Goal: Transaction & Acquisition: Purchase product/service

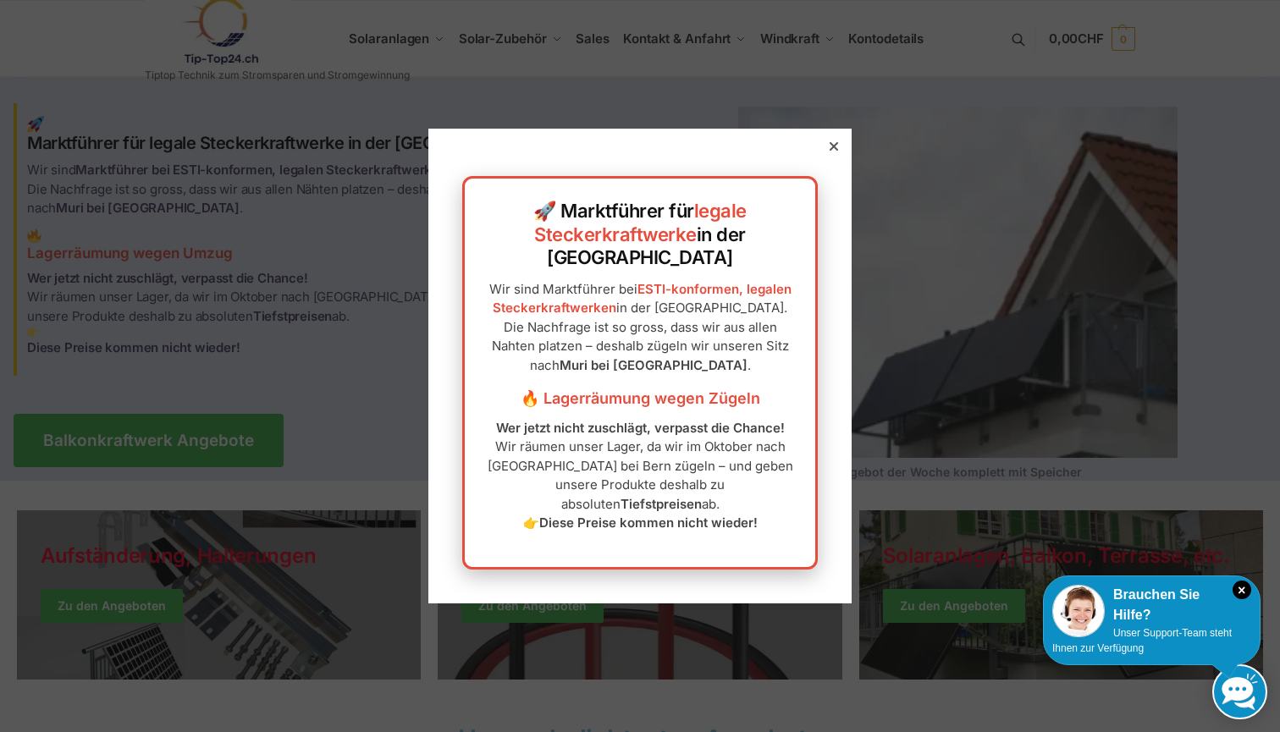
click at [833, 151] on icon at bounding box center [834, 146] width 8 height 8
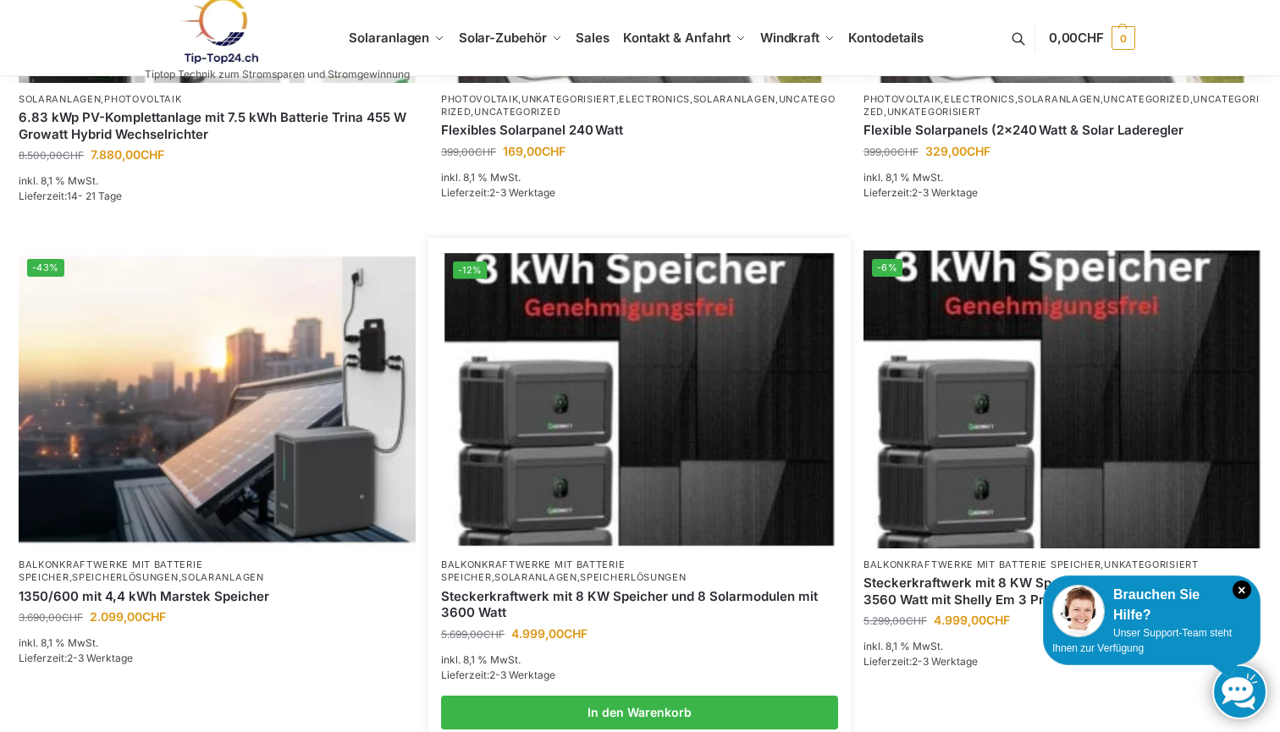
scroll to position [1002, 0]
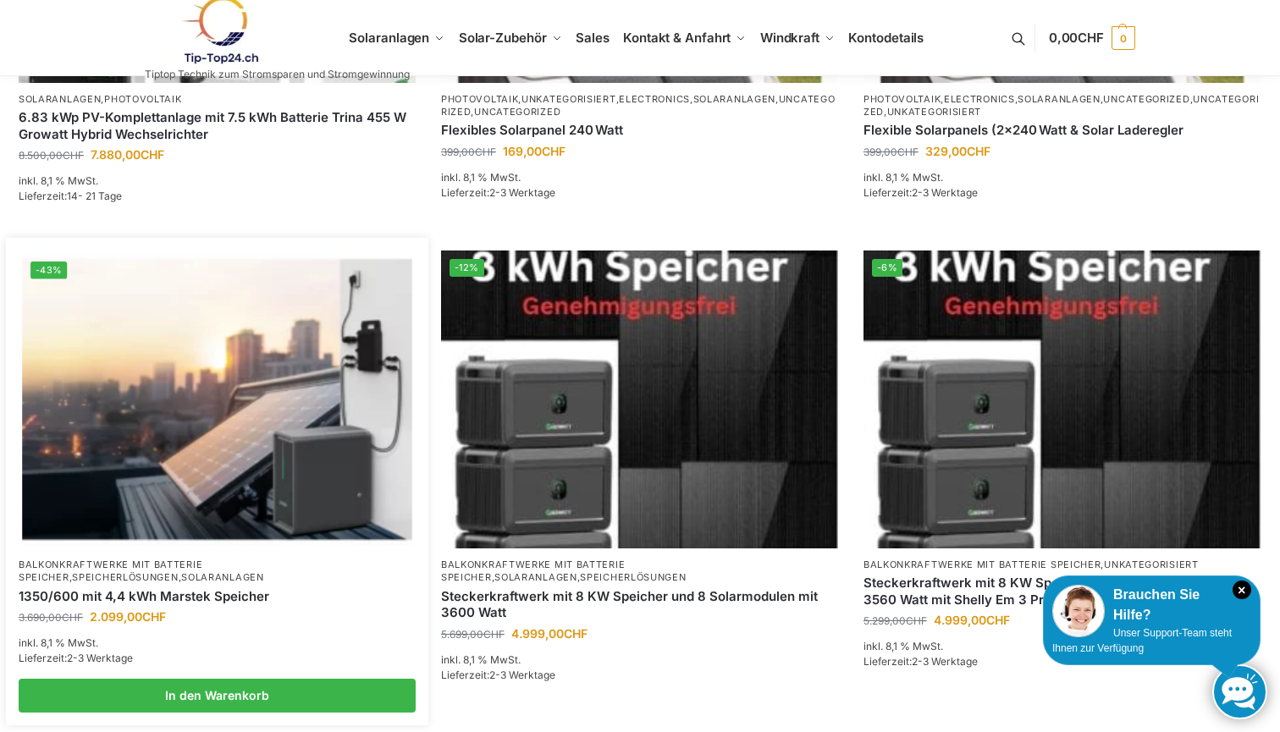
click at [243, 439] on img at bounding box center [217, 399] width 390 height 292
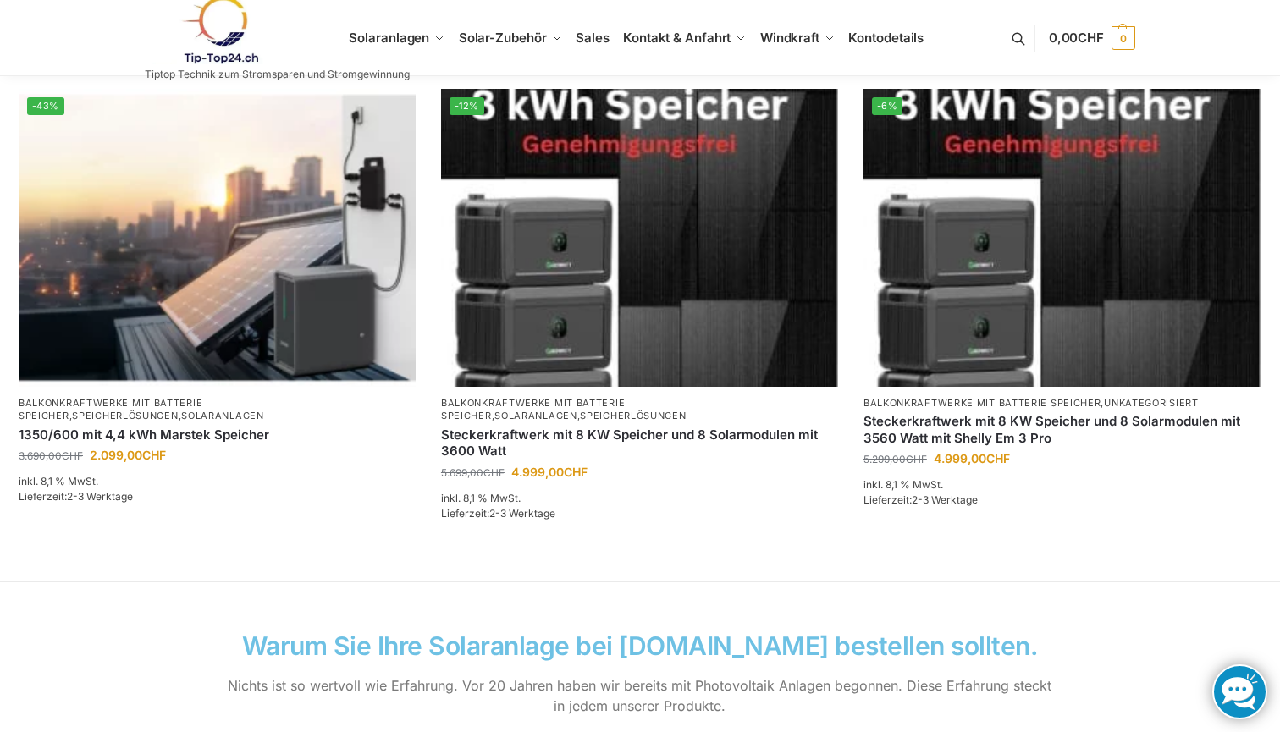
scroll to position [1119, 0]
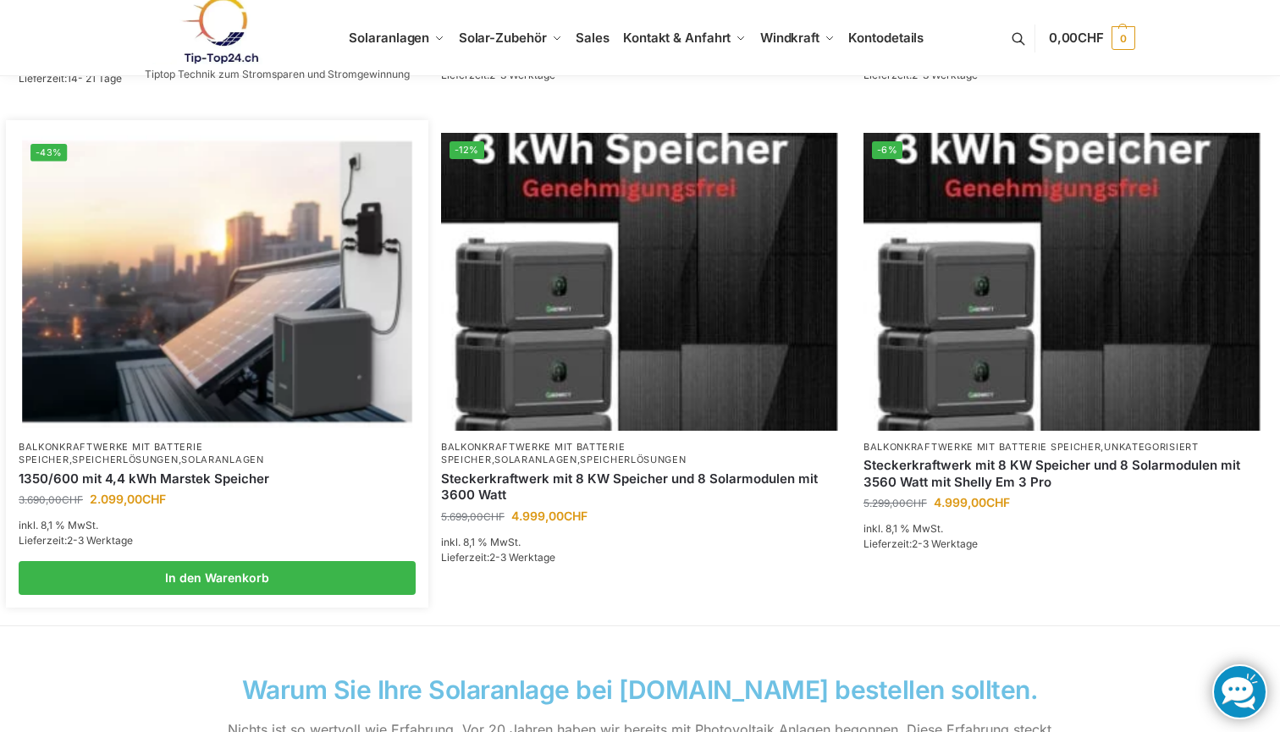
click at [315, 286] on img at bounding box center [217, 281] width 390 height 292
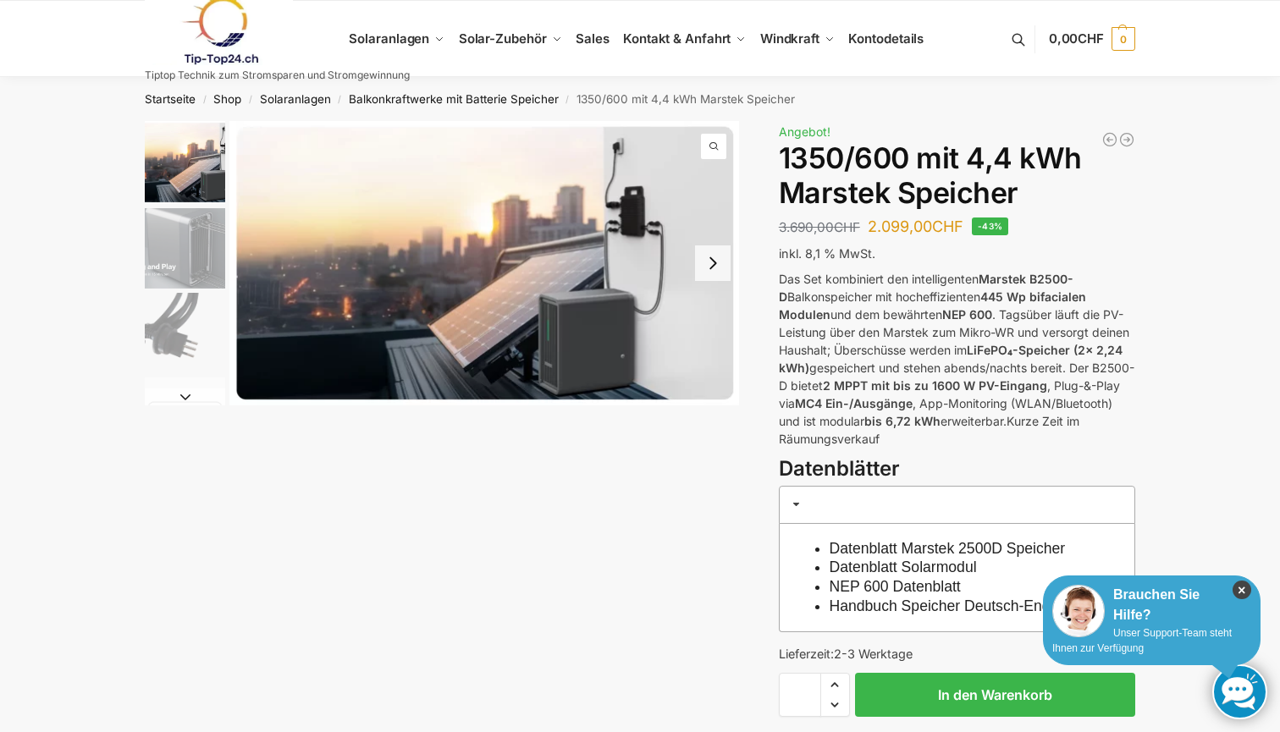
click at [1240, 590] on icon "×" at bounding box center [1242, 590] width 19 height 19
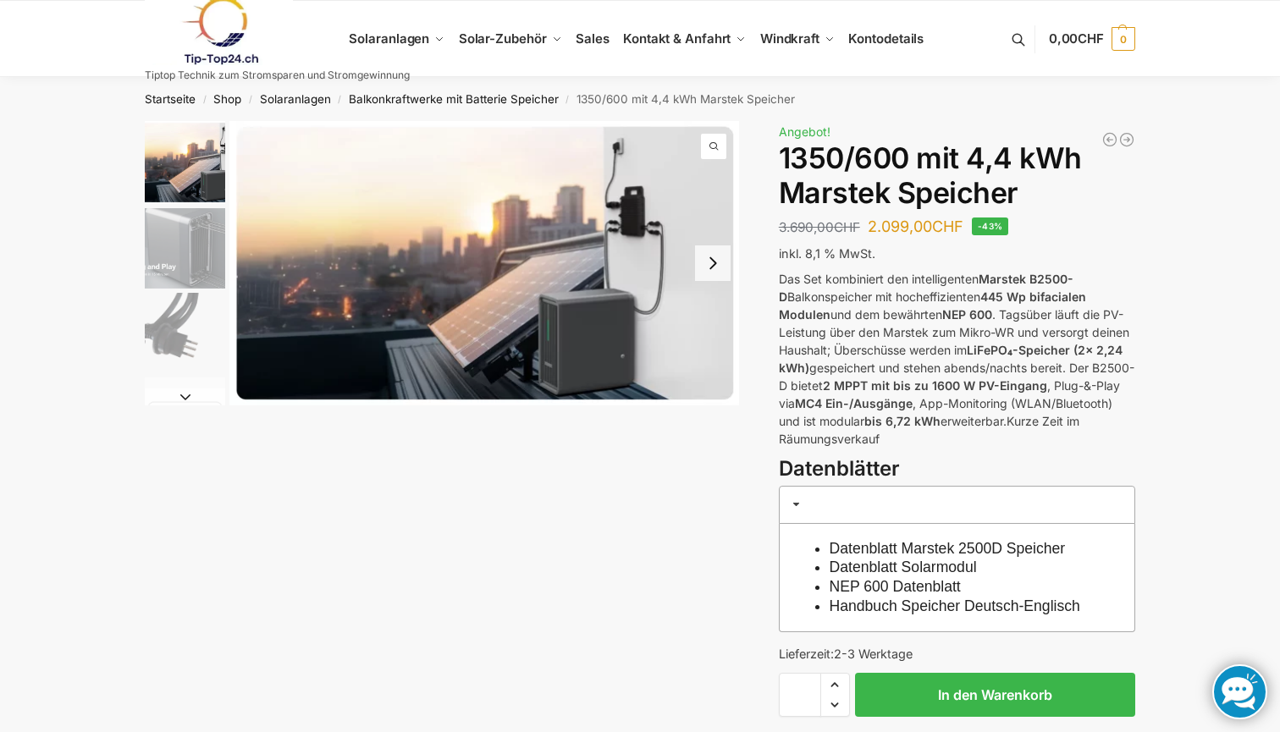
click at [709, 270] on button "Next slide" at bounding box center [713, 264] width 36 height 36
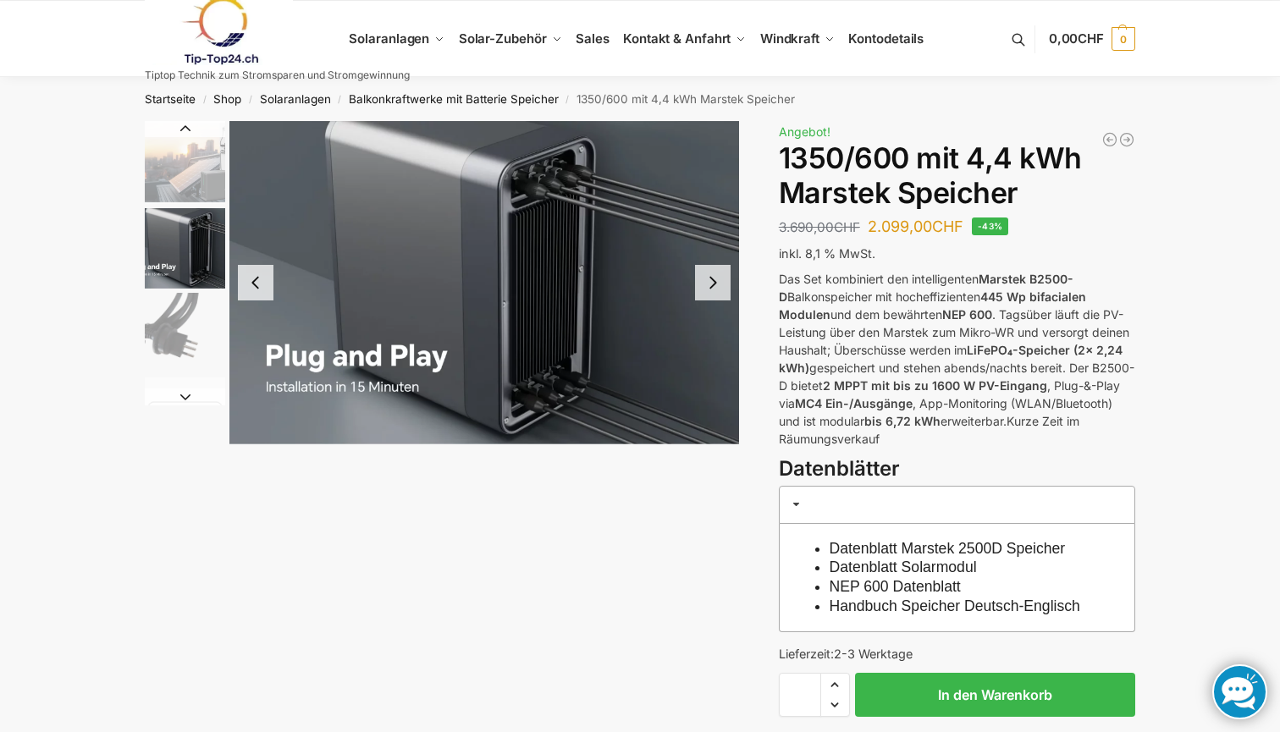
click at [722, 284] on button "Next slide" at bounding box center [713, 283] width 36 height 36
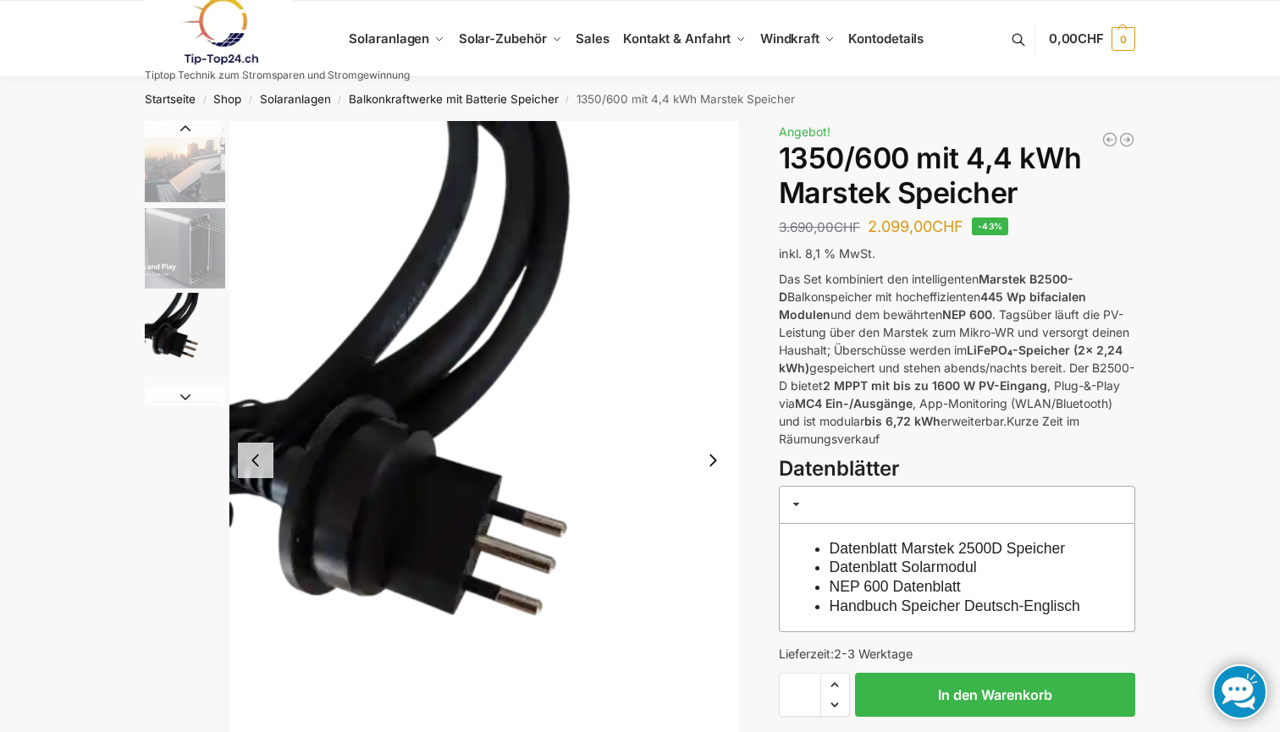
click at [722, 284] on img "3 / 9" at bounding box center [484, 460] width 510 height 679
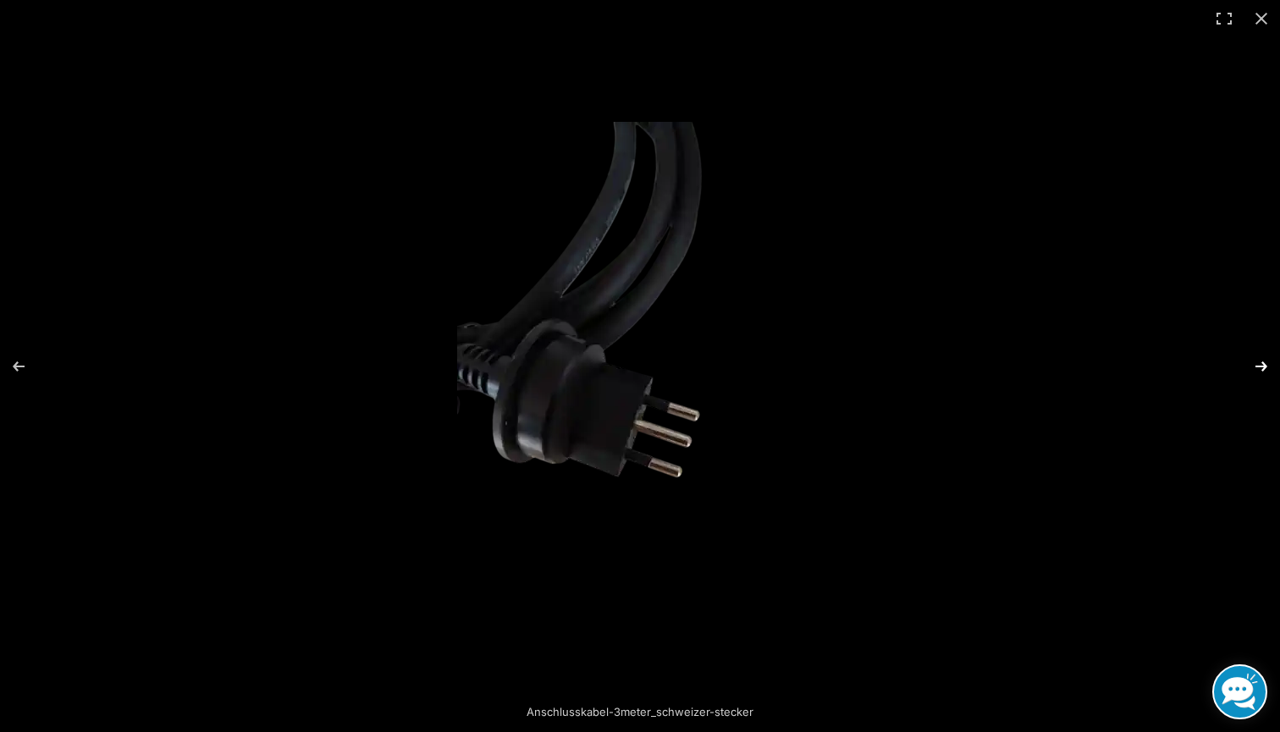
click at [1260, 365] on button "Next (arrow right)" at bounding box center [1250, 366] width 59 height 85
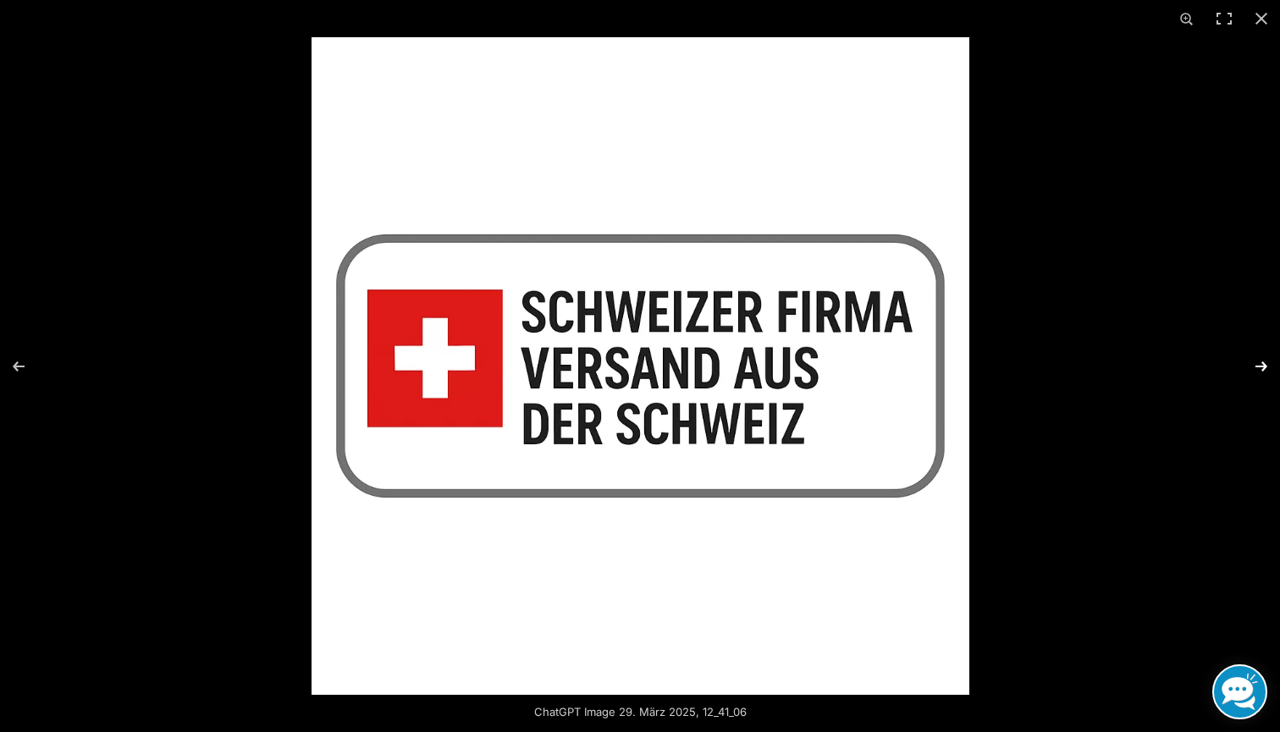
click at [1257, 365] on button "Next (arrow right)" at bounding box center [1250, 366] width 59 height 85
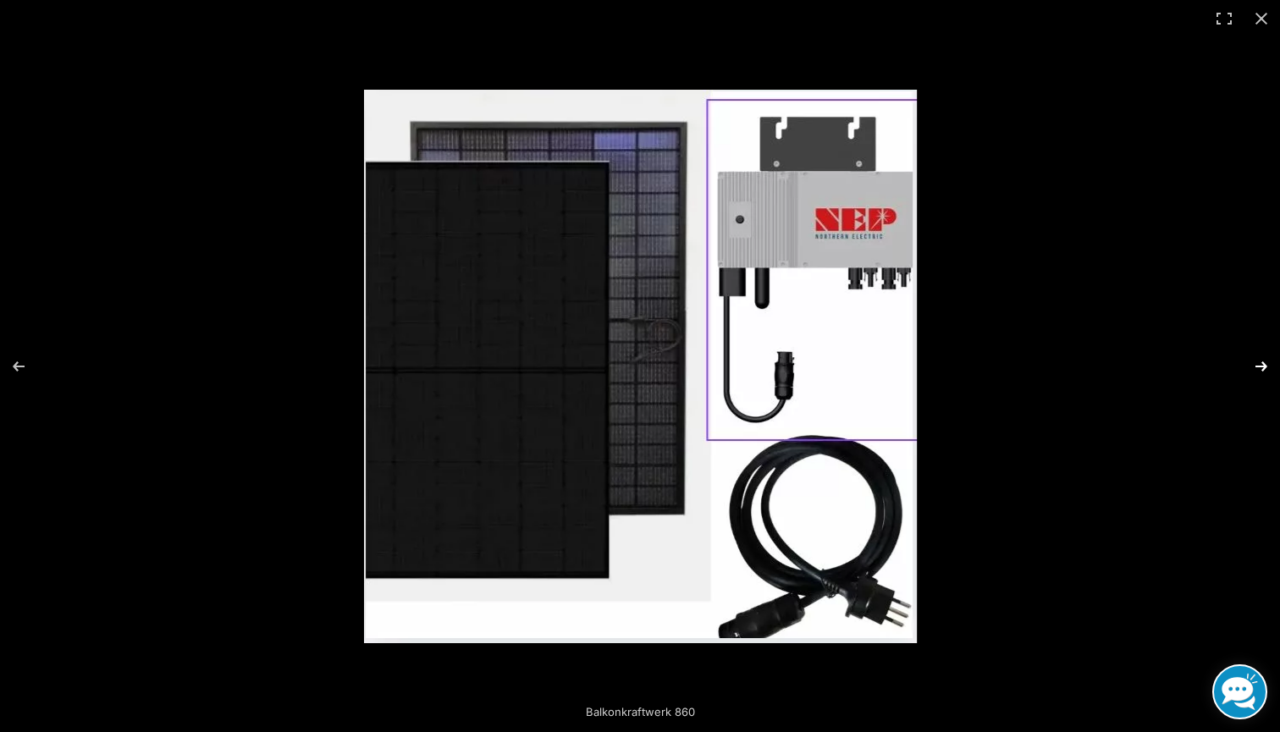
click at [1257, 365] on button "Next (arrow right)" at bounding box center [1250, 366] width 59 height 85
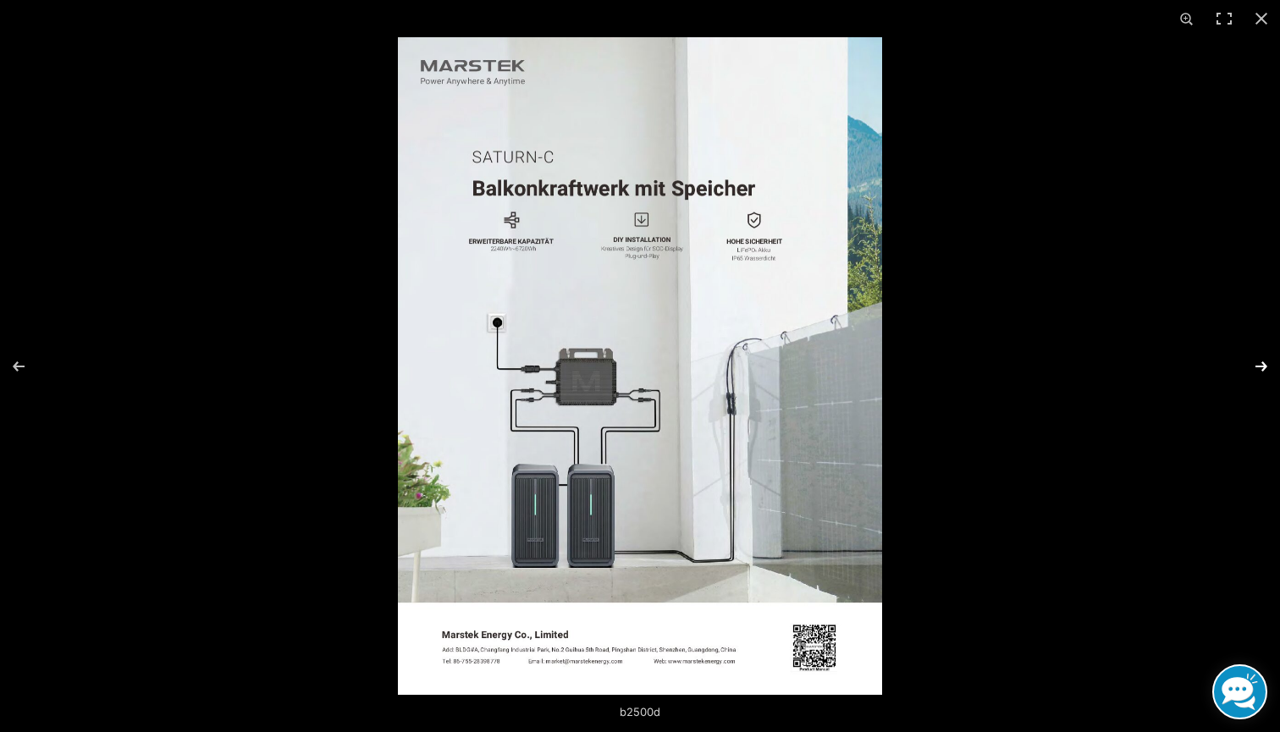
click at [1257, 365] on button "Next (arrow right)" at bounding box center [1250, 366] width 59 height 85
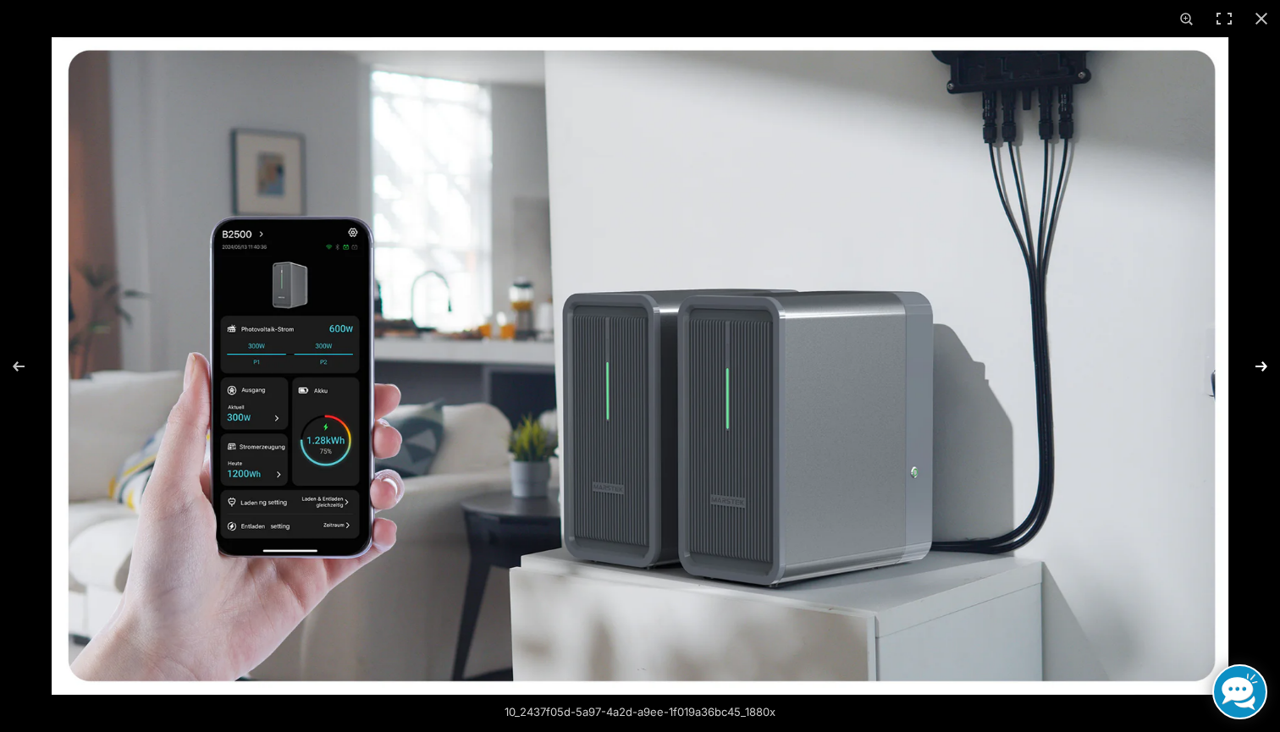
click at [1257, 365] on button "Next (arrow right)" at bounding box center [1250, 366] width 59 height 85
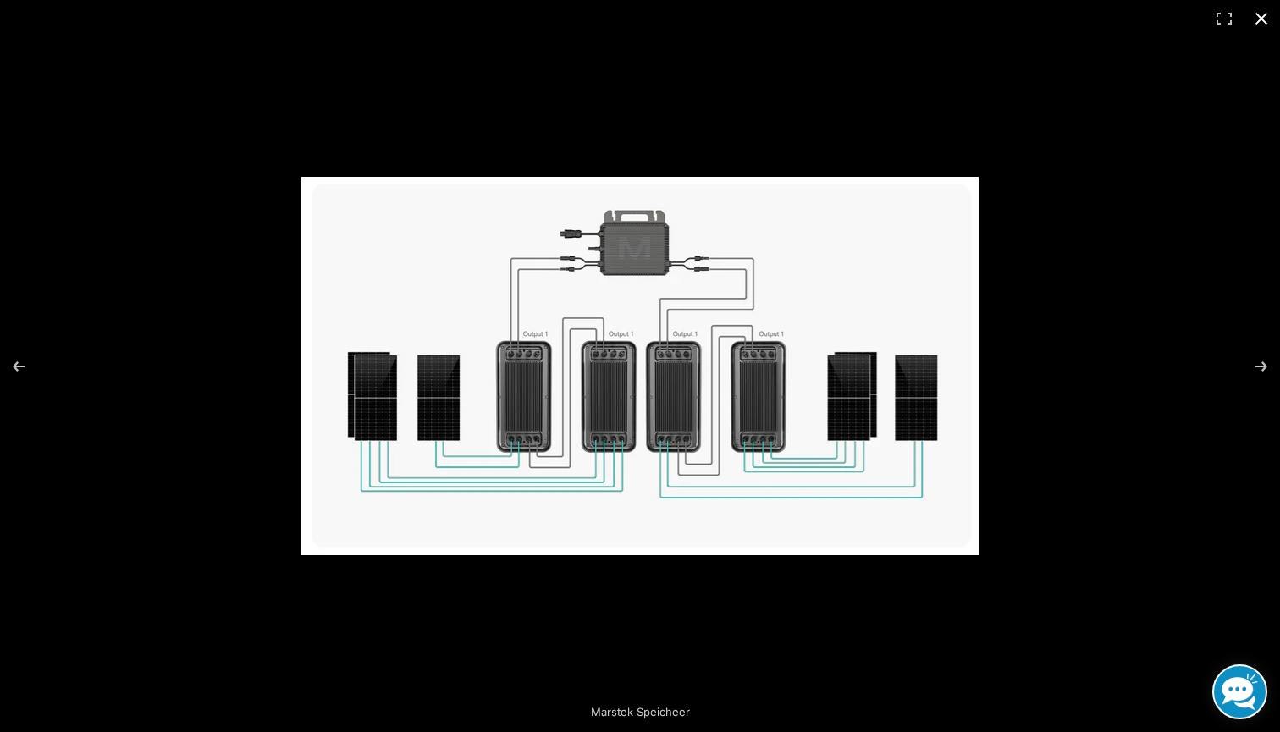
click at [1258, 19] on button "Close (Esc)" at bounding box center [1261, 18] width 37 height 37
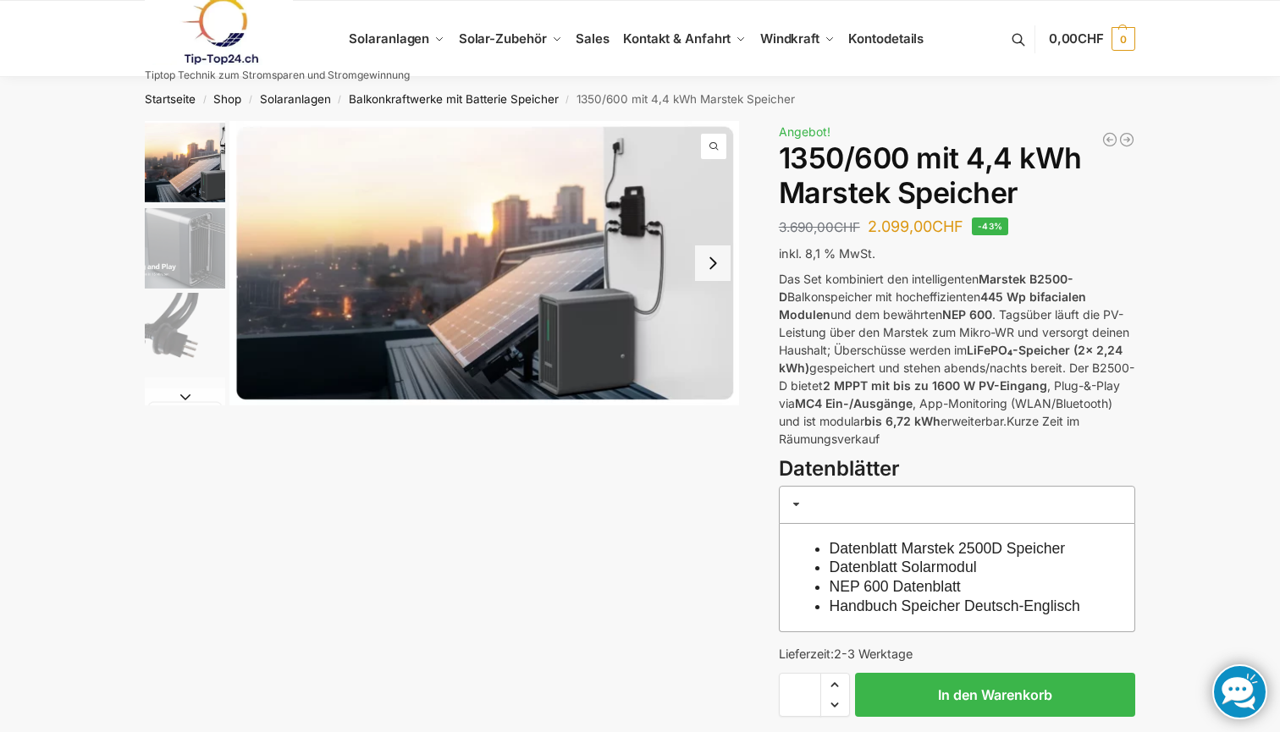
click at [723, 264] on button "Next slide" at bounding box center [713, 264] width 36 height 36
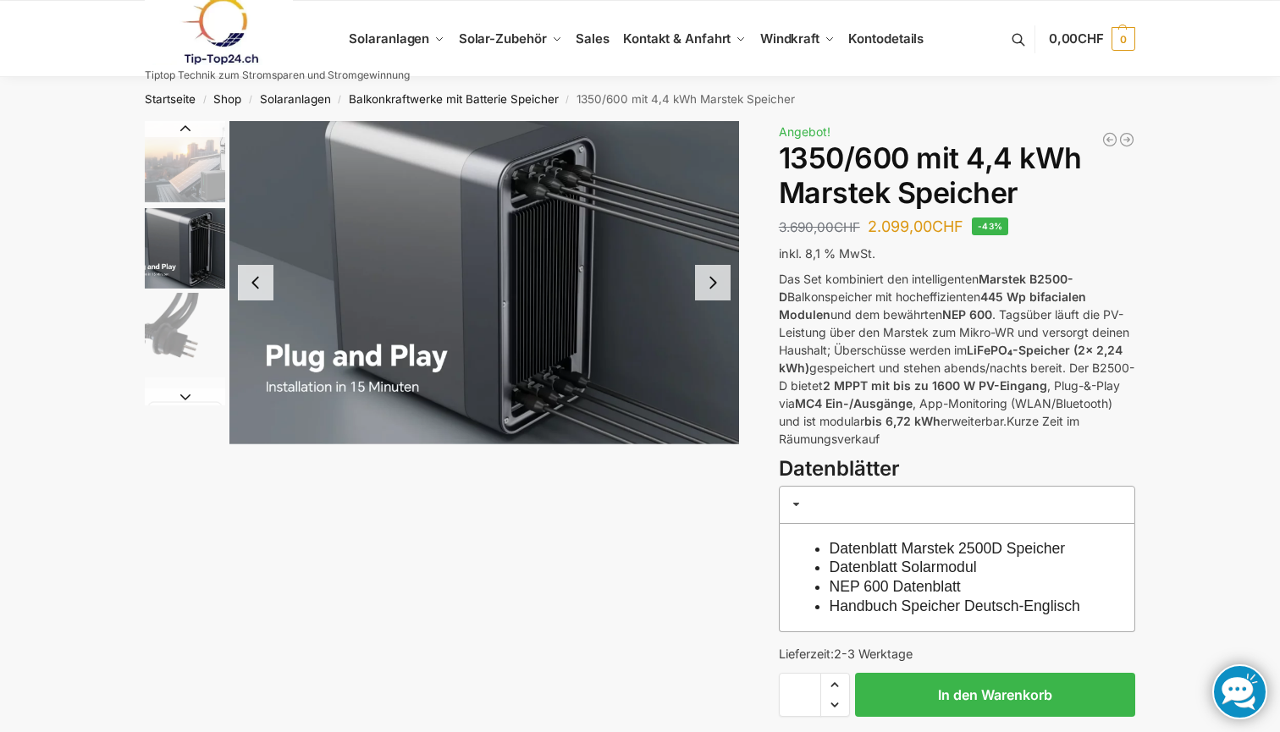
click at [722, 280] on button "Next slide" at bounding box center [713, 283] width 36 height 36
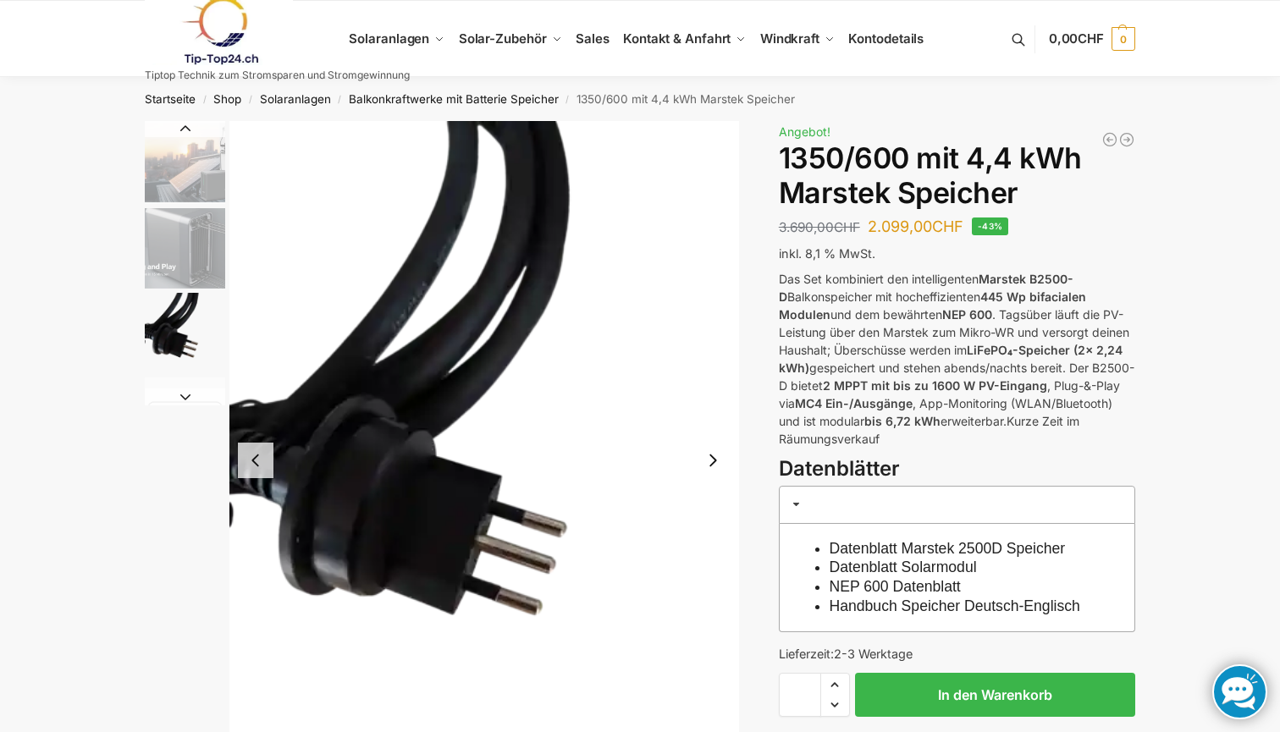
click at [722, 280] on img "3 / 9" at bounding box center [484, 460] width 510 height 679
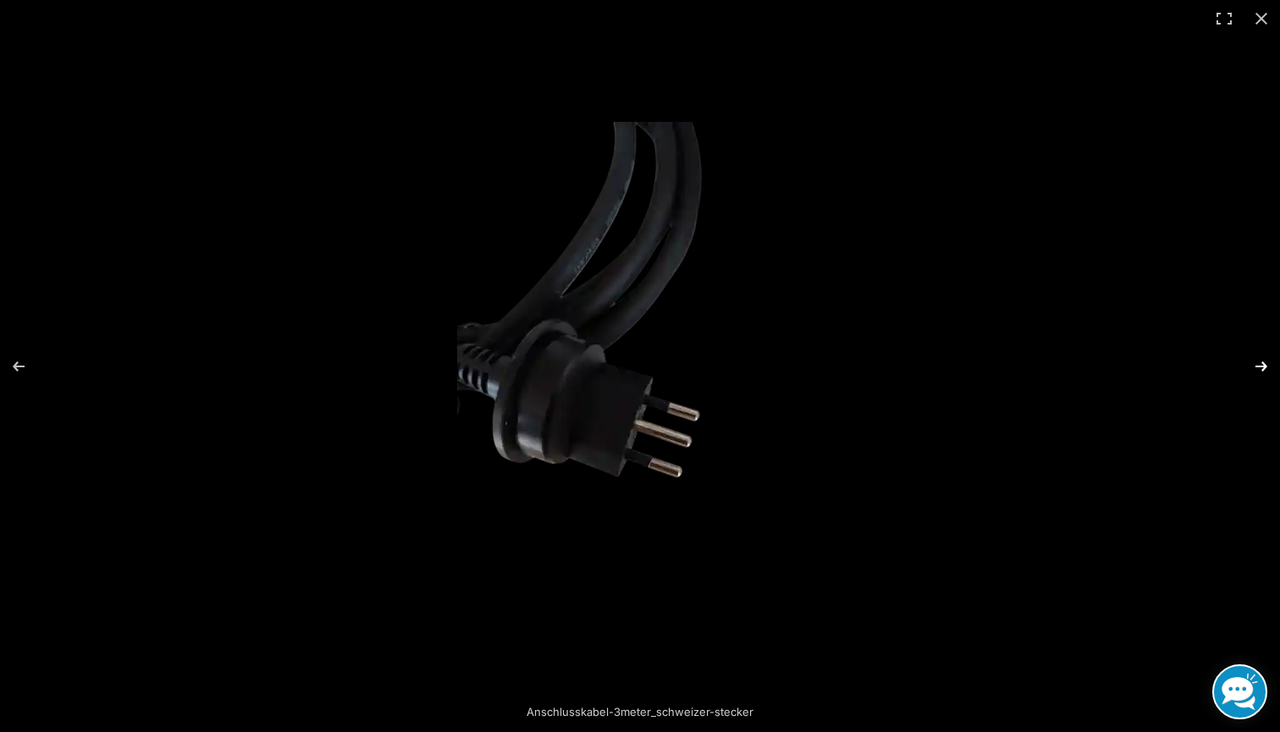
click at [1255, 356] on button "Next (arrow right)" at bounding box center [1250, 366] width 59 height 85
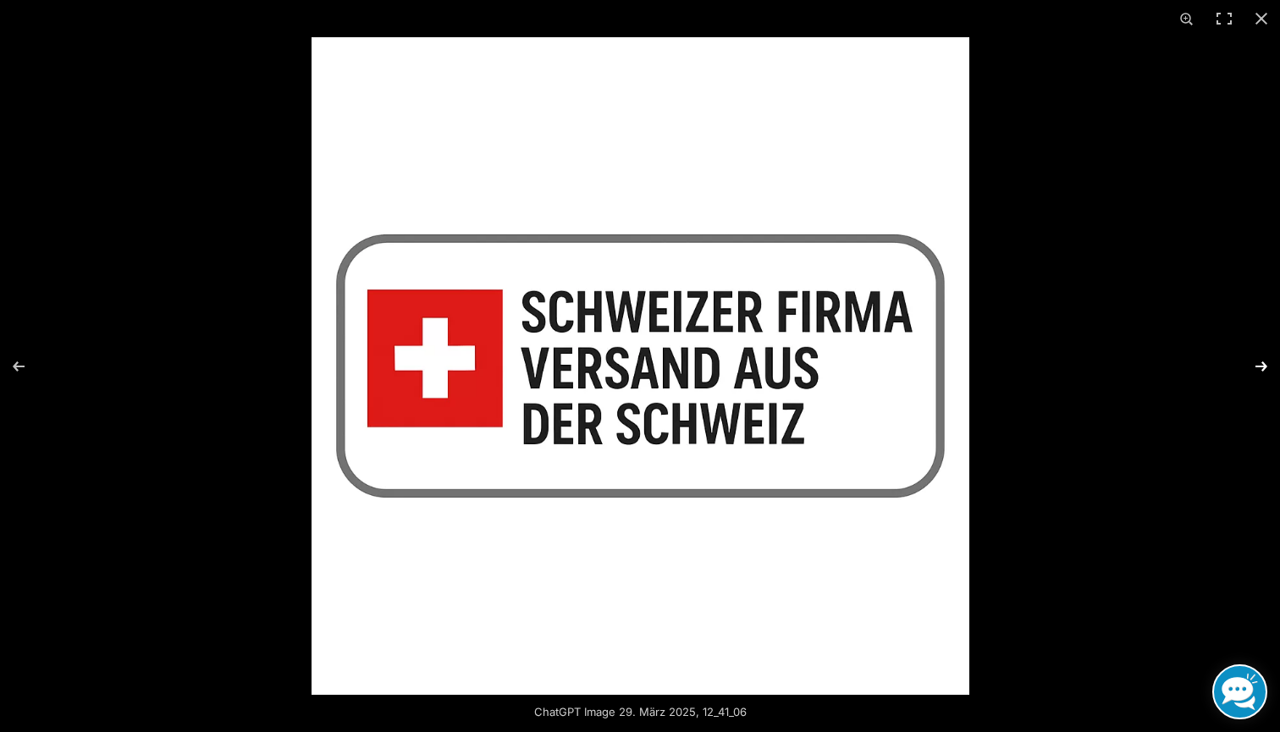
click at [1255, 356] on button "Next (arrow right)" at bounding box center [1250, 366] width 59 height 85
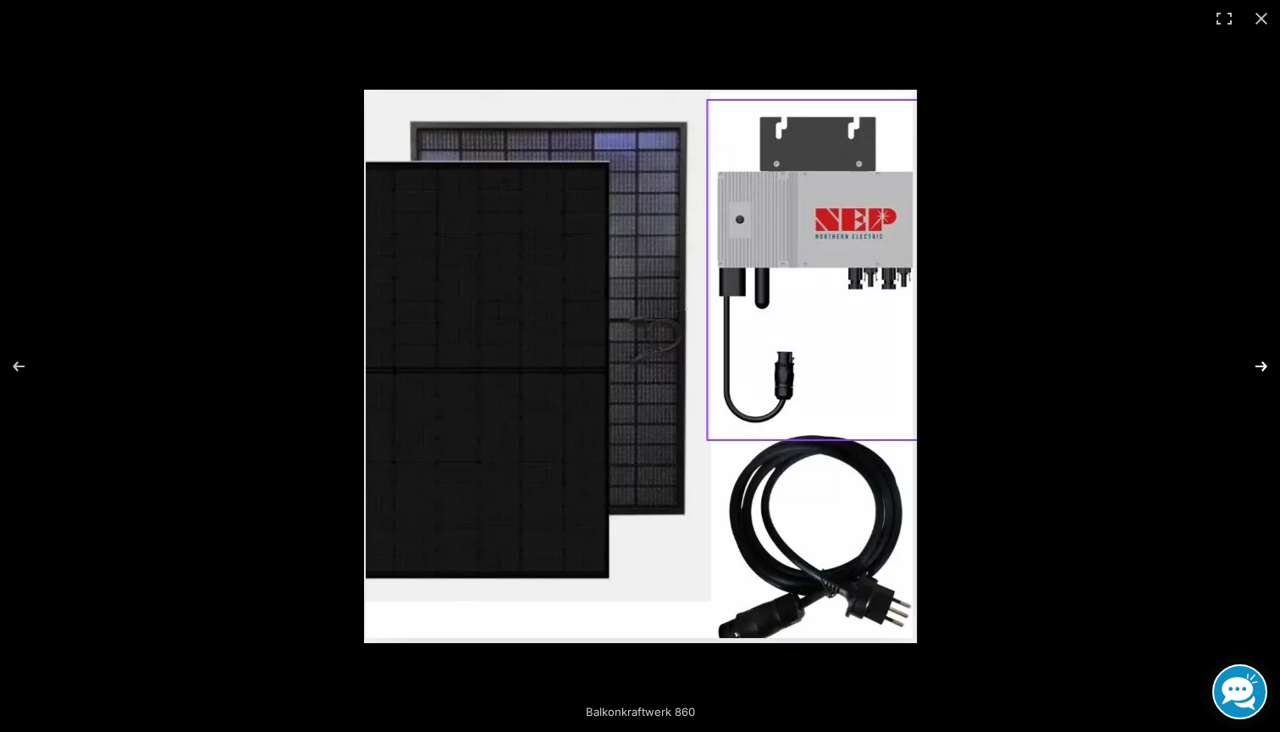
click at [1255, 356] on button "Next (arrow right)" at bounding box center [1250, 366] width 59 height 85
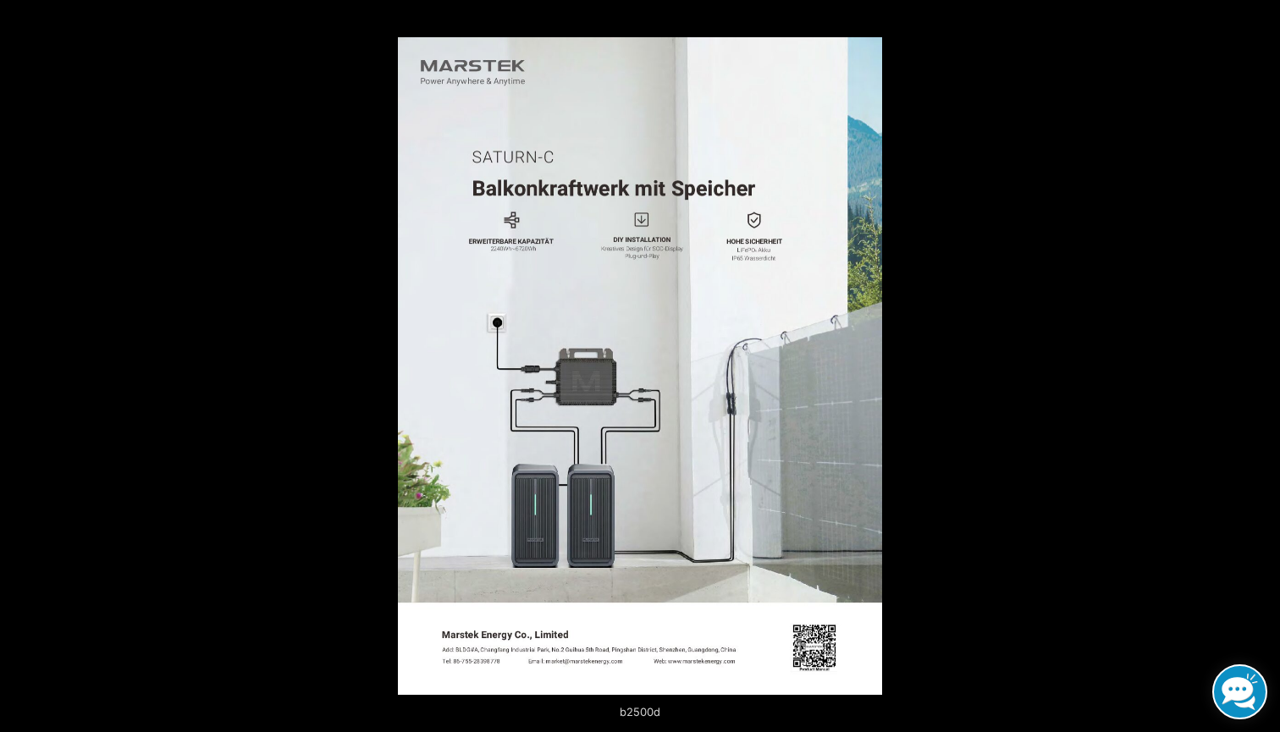
click at [1255, 356] on button "Next (arrow right)" at bounding box center [1250, 366] width 59 height 85
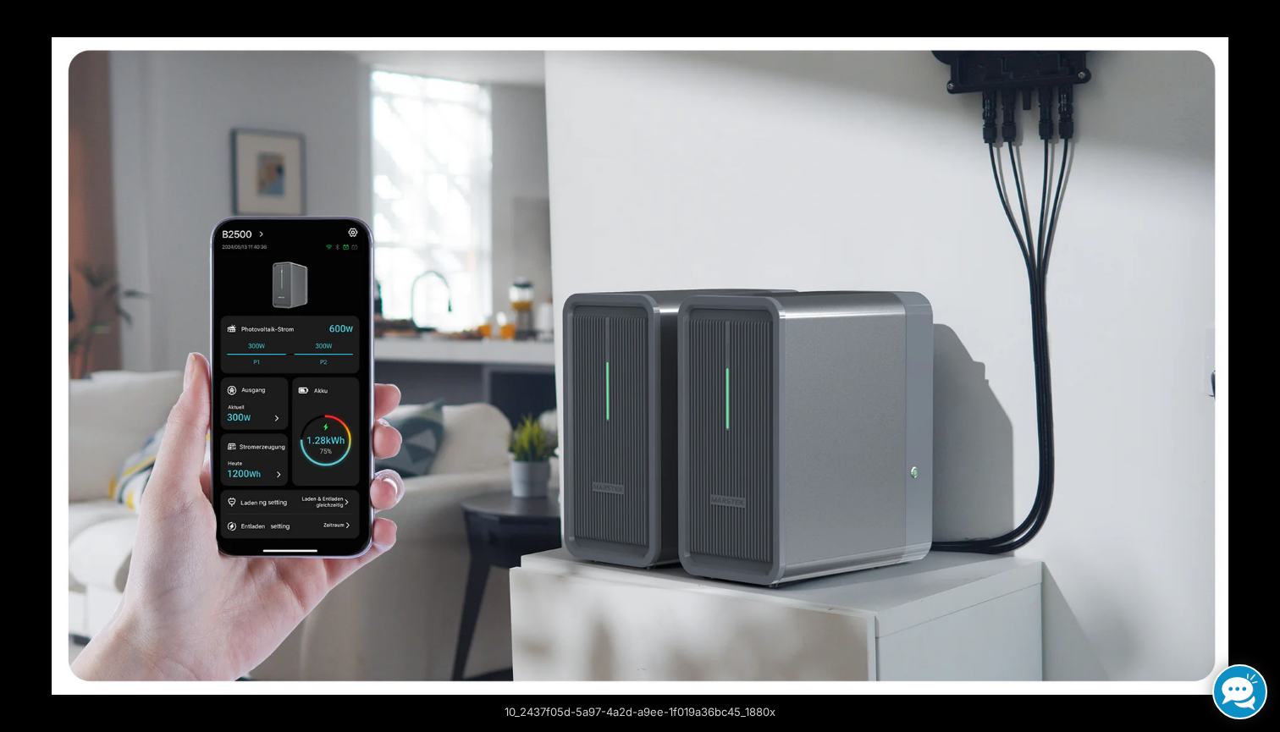
click at [1255, 356] on button "Next (arrow right)" at bounding box center [1250, 366] width 59 height 85
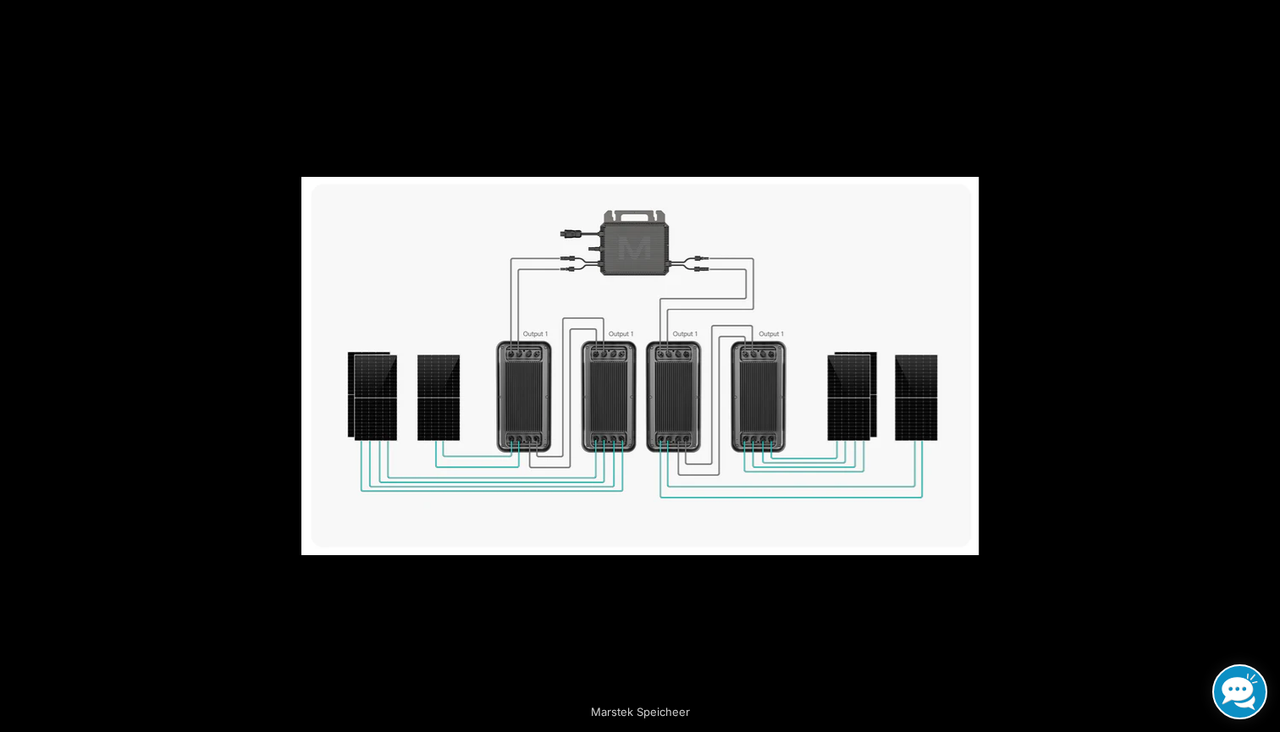
click at [1255, 356] on button "Next (arrow right)" at bounding box center [1250, 366] width 59 height 85
